Goal: Navigation & Orientation: Find specific page/section

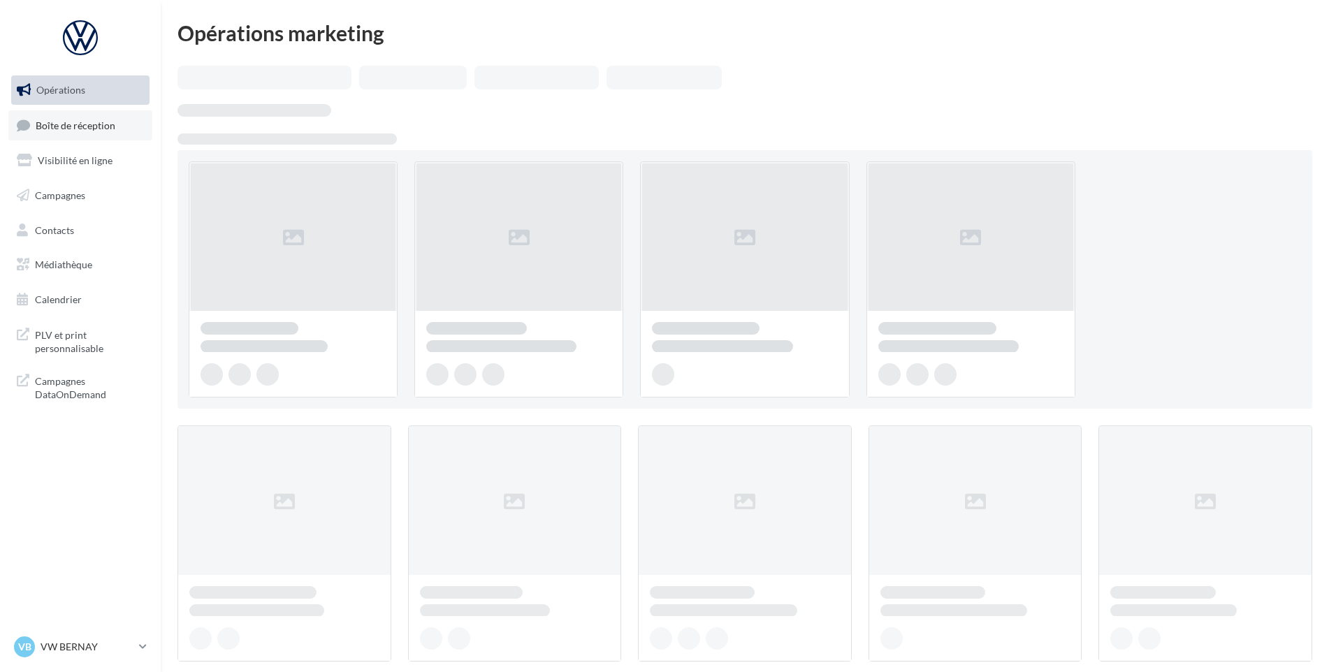
click at [36, 112] on link "Boîte de réception" at bounding box center [80, 125] width 144 height 30
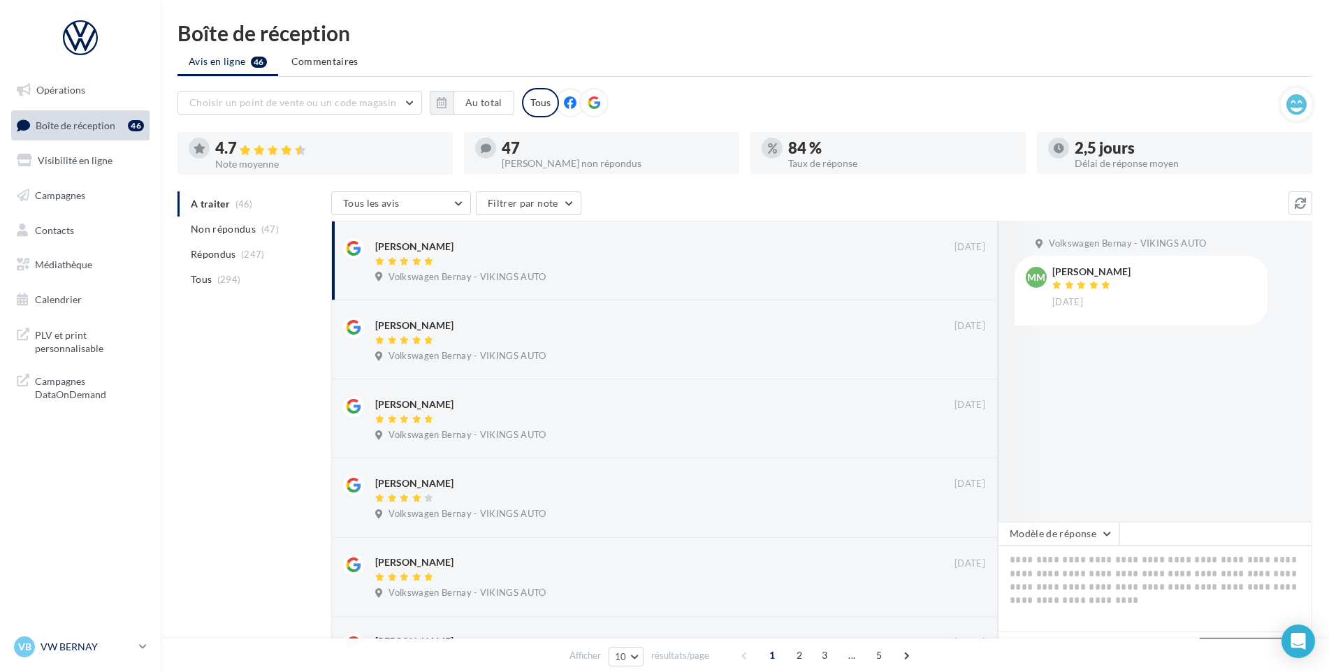
click at [129, 639] on div "VB VW BERNAY vw-ber-vau" at bounding box center [73, 646] width 119 height 21
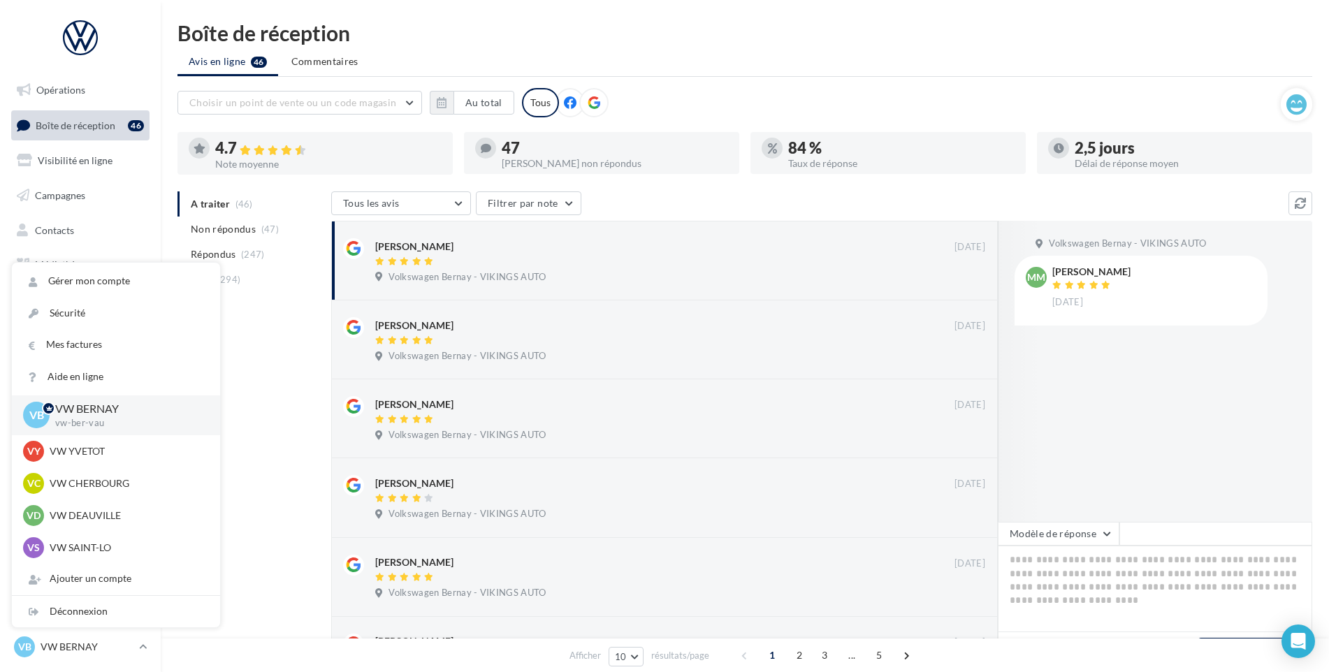
scroll to position [210, 0]
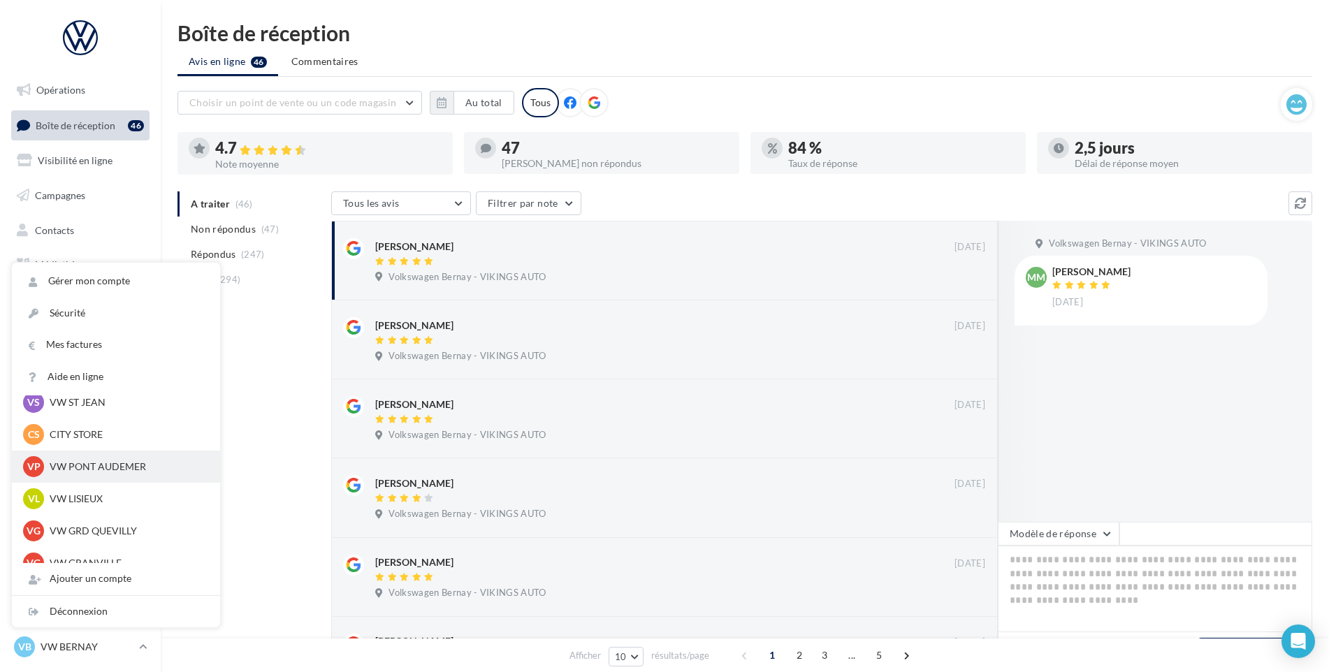
click at [113, 468] on p "VW PONT AUDEMER" at bounding box center [127, 467] width 154 height 14
